Goal: Task Accomplishment & Management: Use online tool/utility

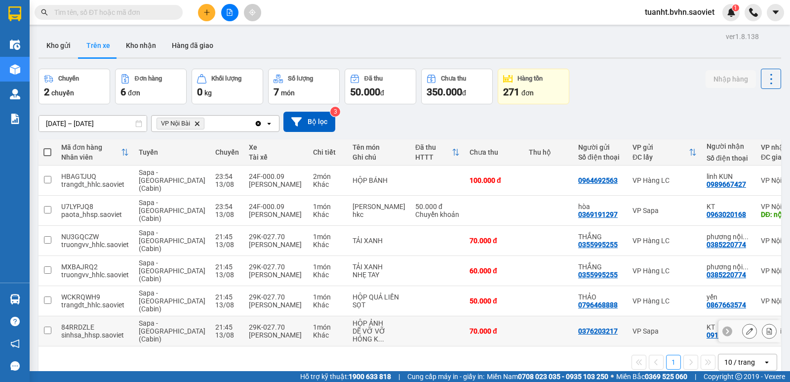
drag, startPoint x: 47, startPoint y: 287, endPoint x: 49, endPoint y: 270, distance: 17.8
click at [47, 326] on input "checkbox" at bounding box center [47, 329] width 7 height 7
checkbox input "true"
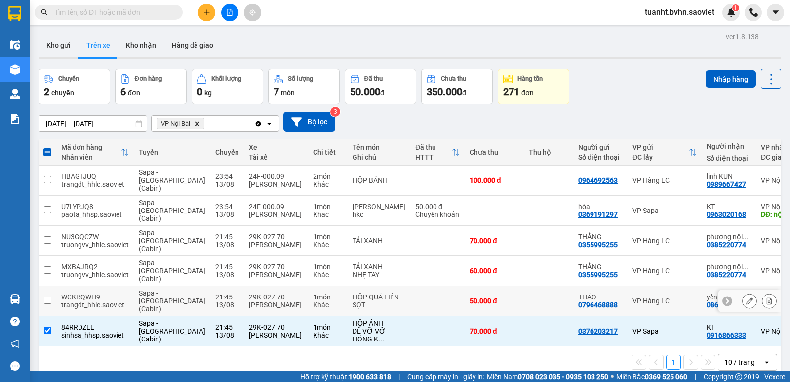
click at [47, 296] on input "checkbox" at bounding box center [47, 299] width 7 height 7
checkbox input "true"
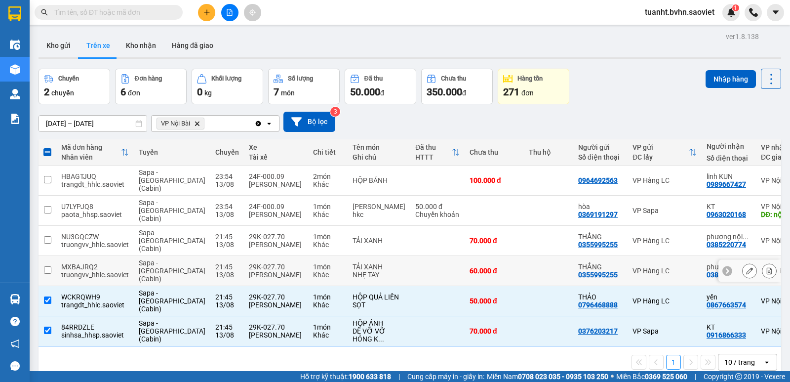
click at [46, 266] on input "checkbox" at bounding box center [47, 269] width 7 height 7
checkbox input "true"
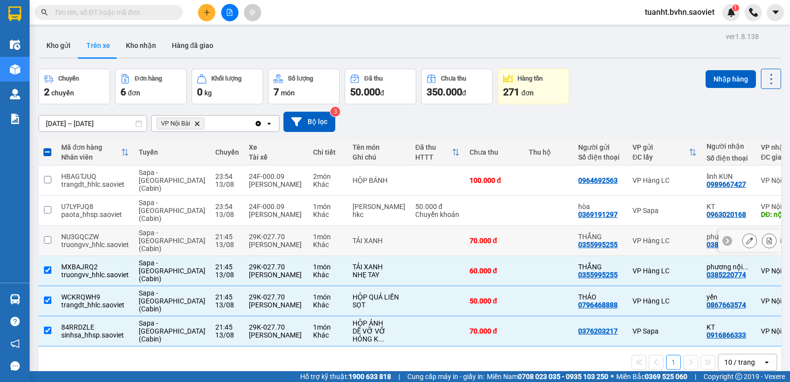
click at [50, 236] on input "checkbox" at bounding box center [47, 239] width 7 height 7
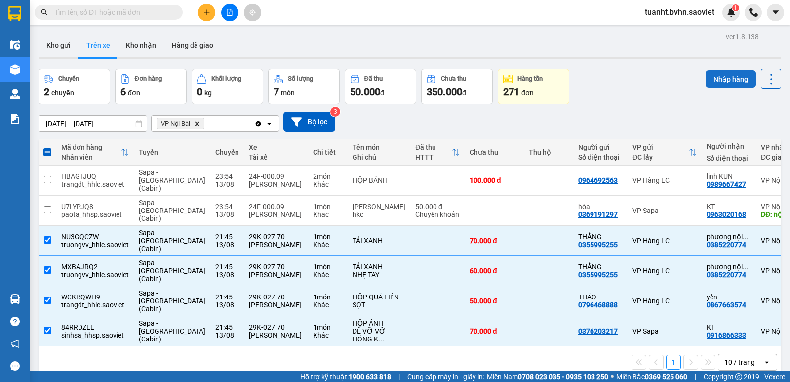
click at [706, 76] on button "Nhập hàng" at bounding box center [731, 79] width 50 height 18
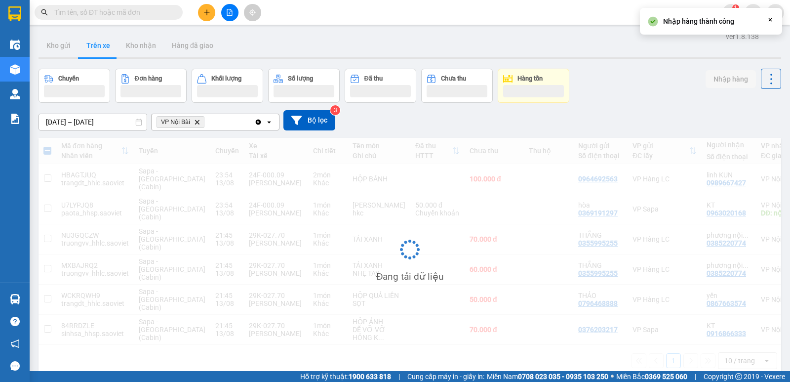
checkbox input "false"
